Goal: Task Accomplishment & Management: Complete application form

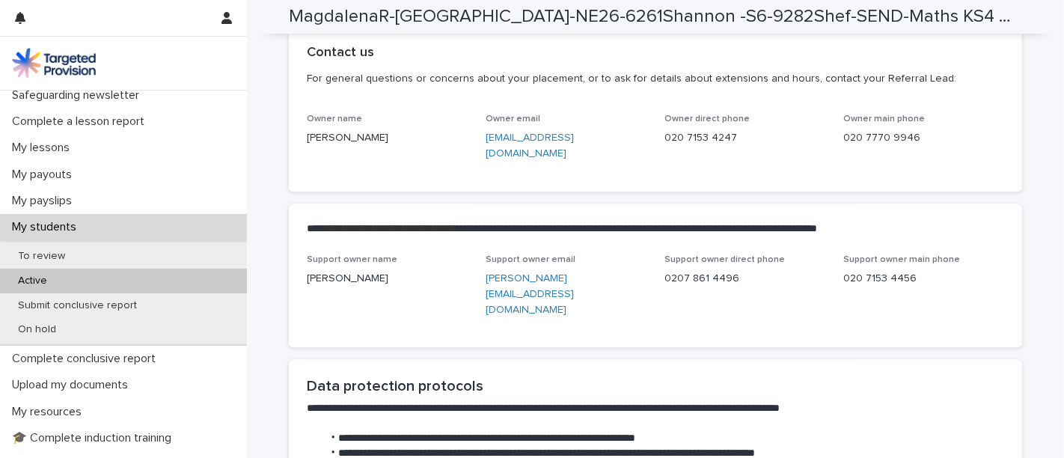
scroll to position [169, 0]
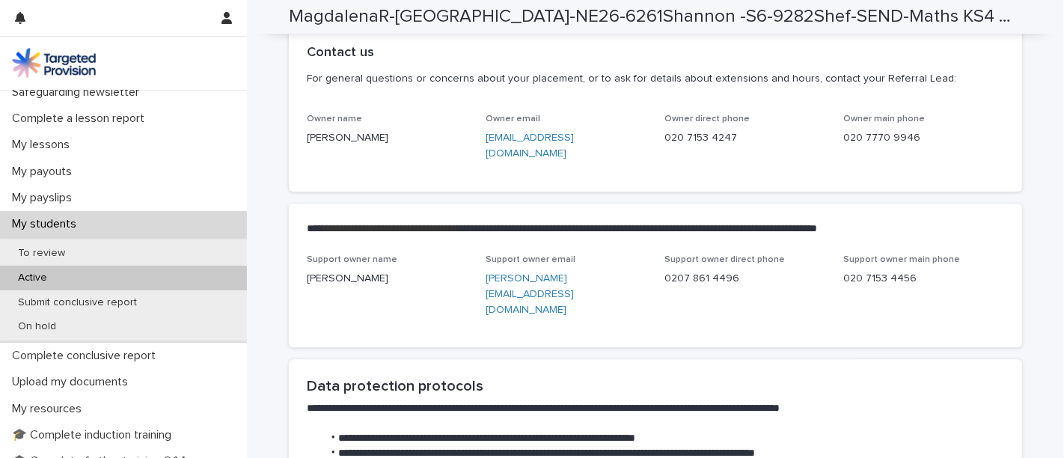
click at [75, 275] on div "Active" at bounding box center [123, 278] width 247 height 25
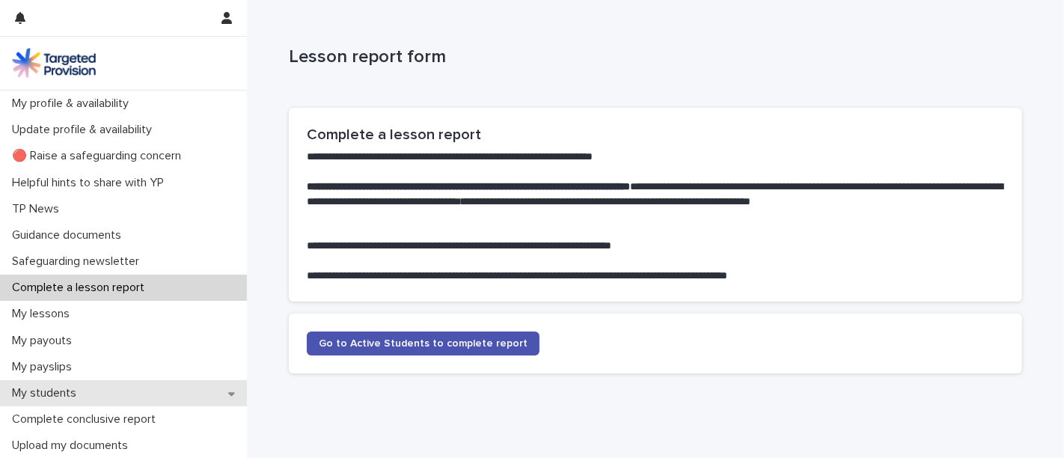
click at [48, 394] on p "My students" at bounding box center [47, 393] width 82 height 14
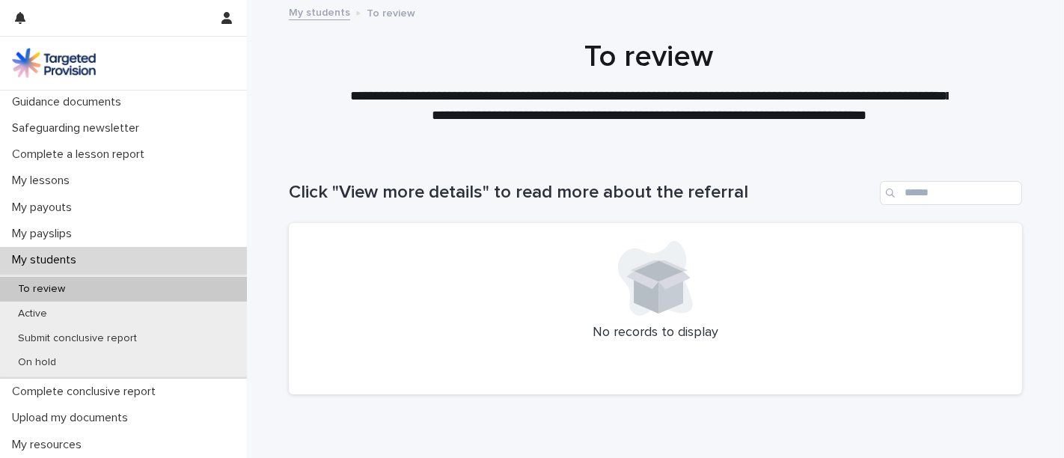
scroll to position [159, 0]
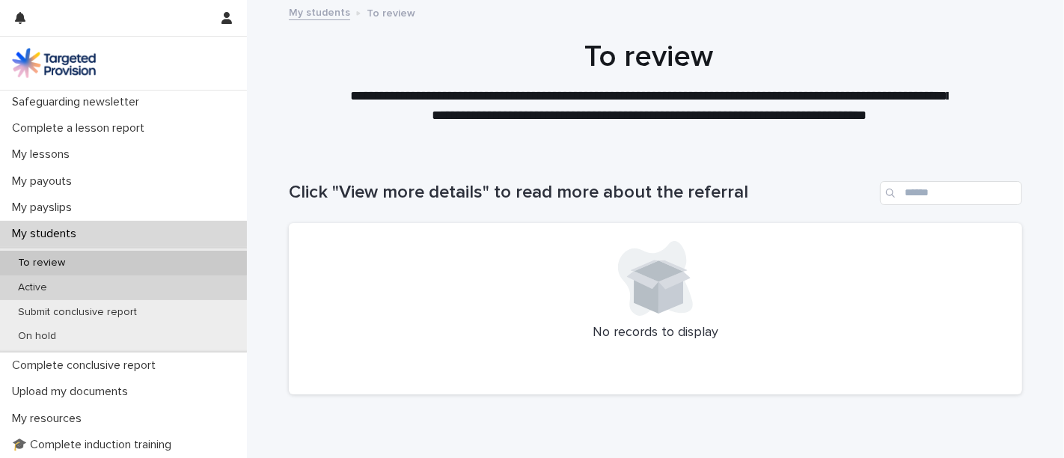
click at [118, 290] on div "Active" at bounding box center [123, 287] width 247 height 25
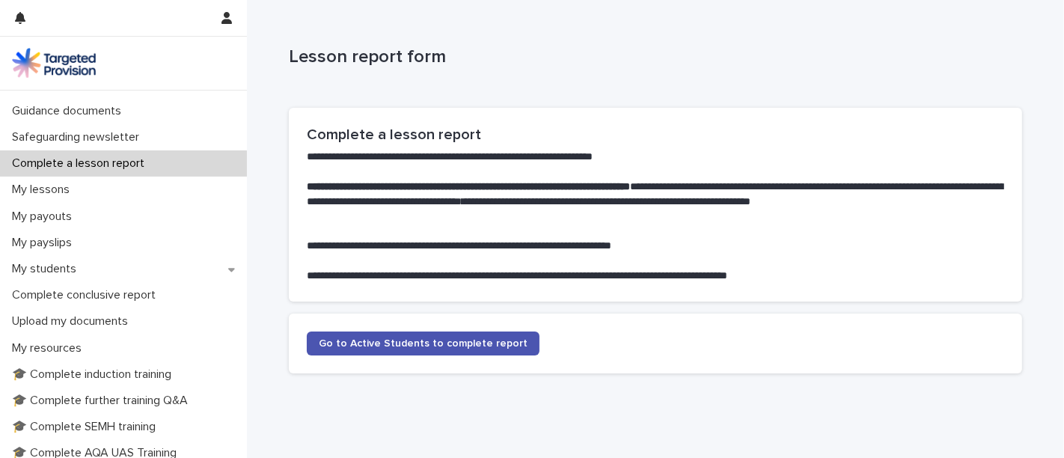
scroll to position [128, 0]
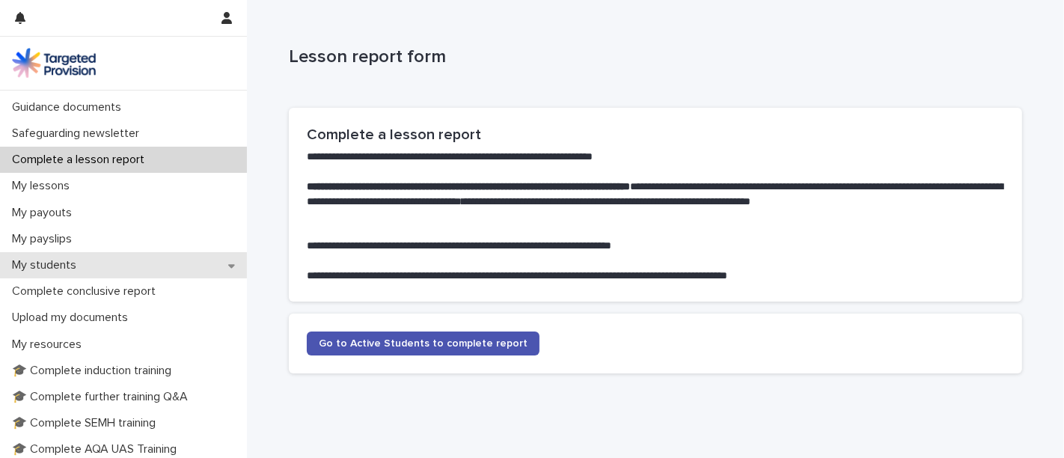
click at [60, 258] on p "My students" at bounding box center [47, 265] width 82 height 14
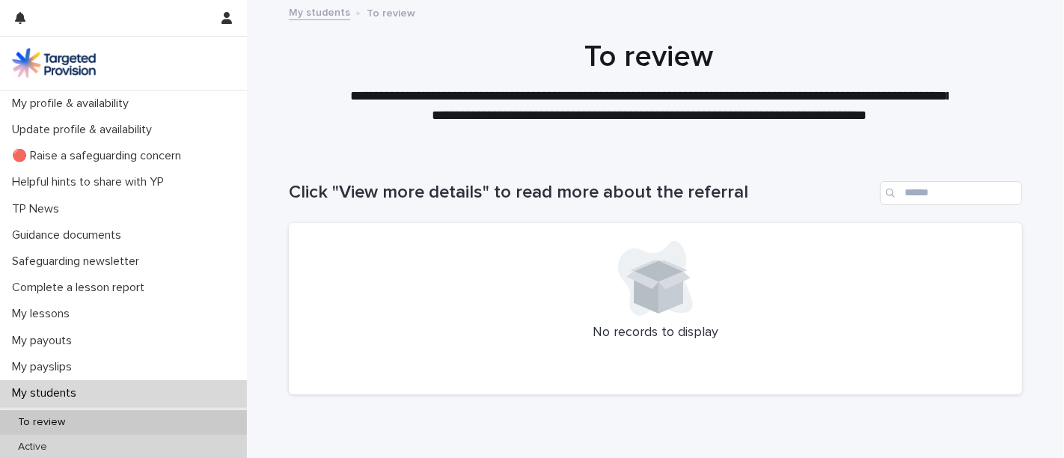
click at [28, 439] on div "Active" at bounding box center [123, 447] width 247 height 25
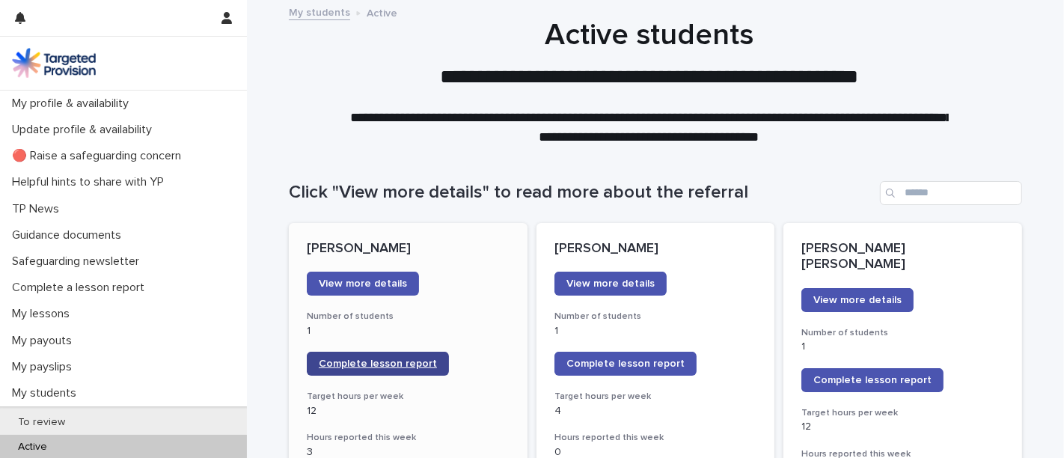
click at [378, 367] on span "Complete lesson report" at bounding box center [378, 364] width 118 height 10
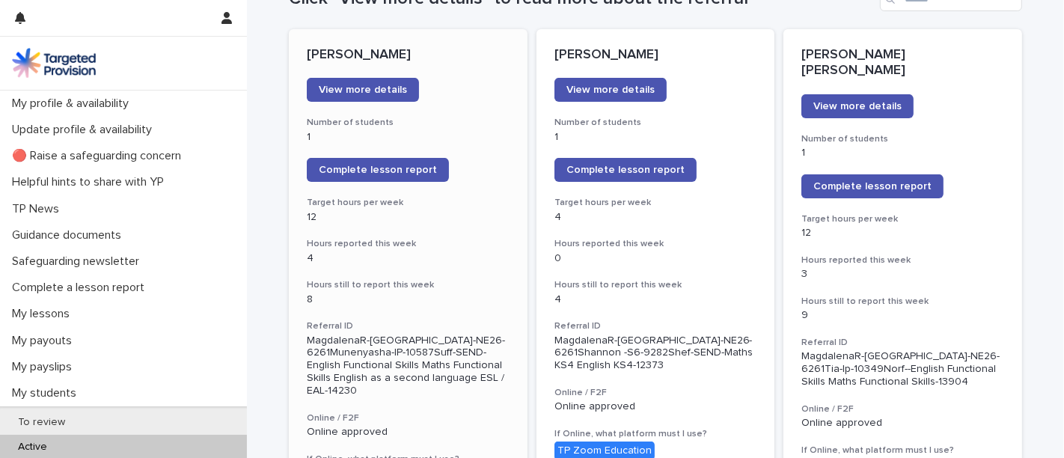
scroll to position [195, 0]
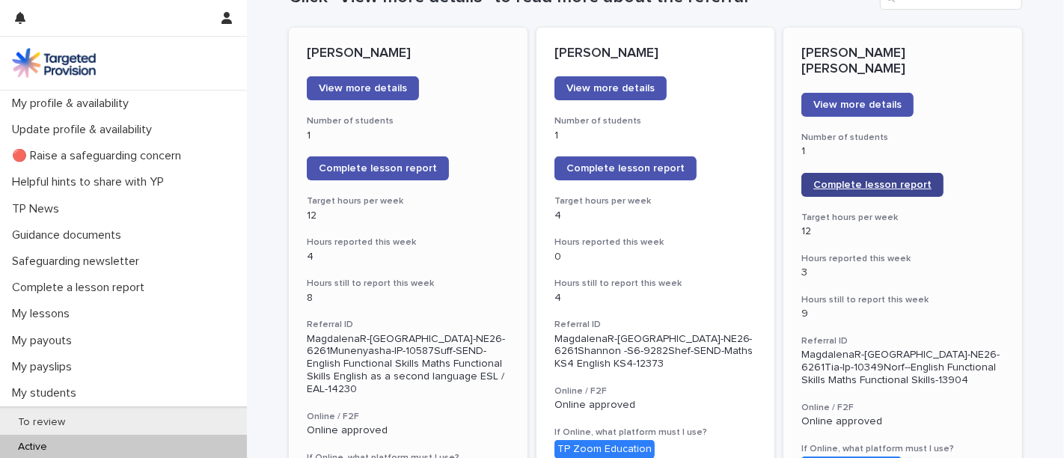
click at [879, 180] on span "Complete lesson report" at bounding box center [873, 185] width 118 height 10
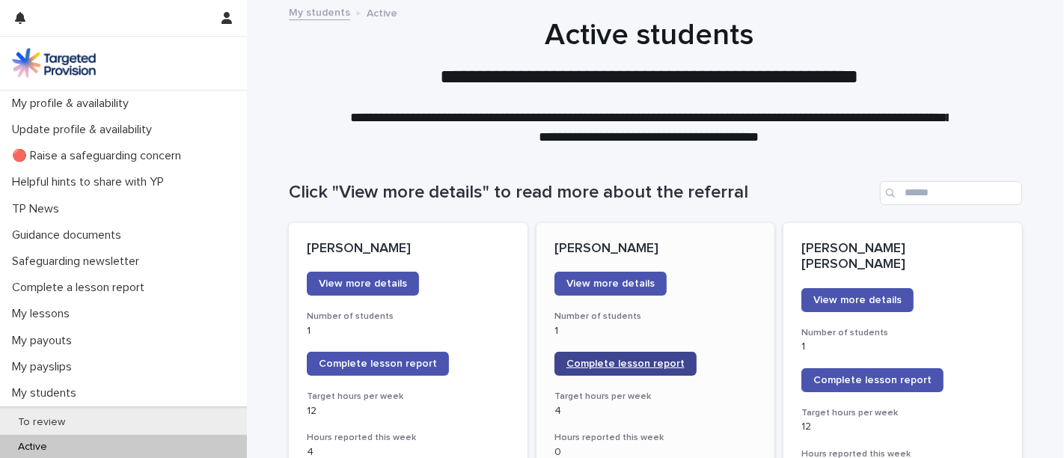
click at [630, 357] on link "Complete lesson report" at bounding box center [626, 364] width 142 height 24
